Goal: Communication & Community: Answer question/provide support

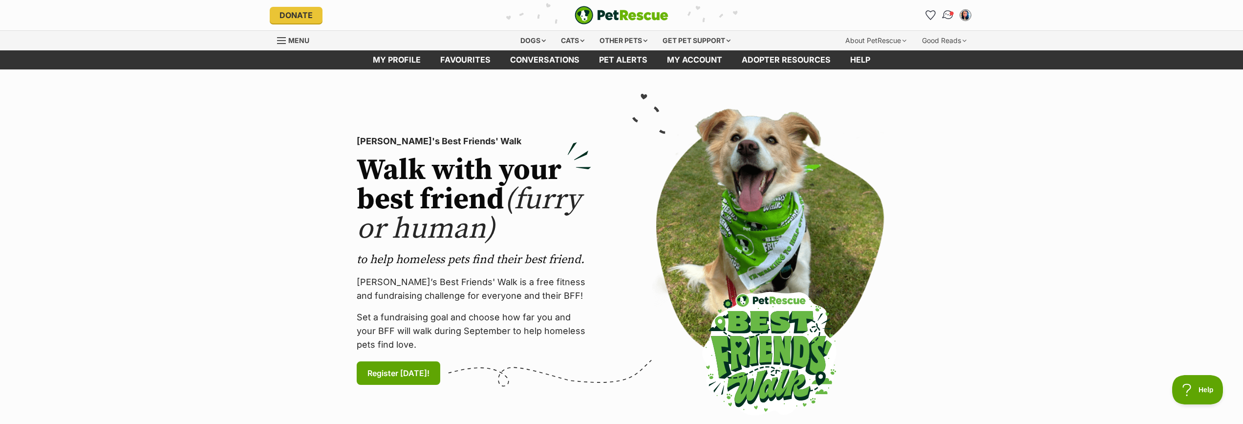
click at [948, 15] on img "Conversations" at bounding box center [948, 15] width 13 height 13
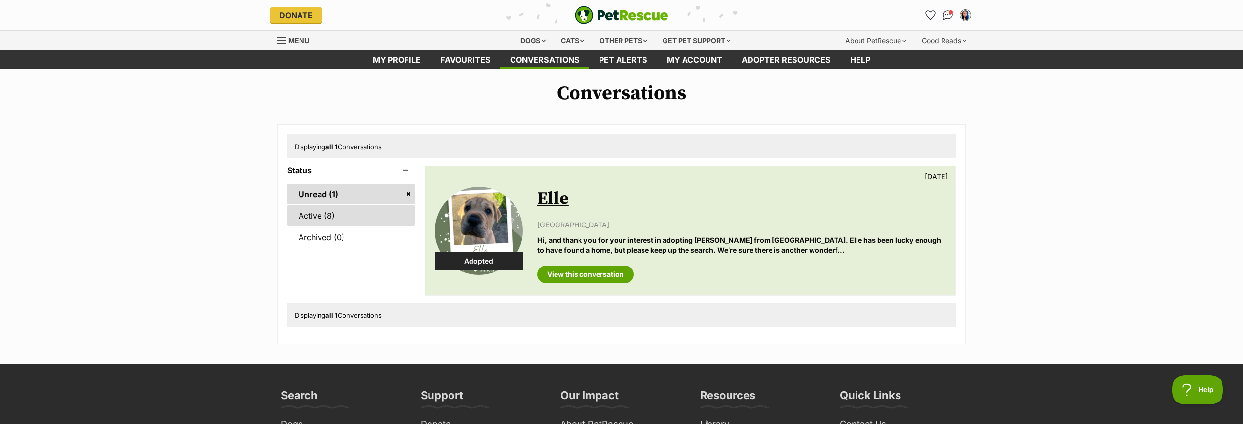
click at [328, 214] on link "Active (8)" at bounding box center [351, 215] width 128 height 21
